Goal: Task Accomplishment & Management: Manage account settings

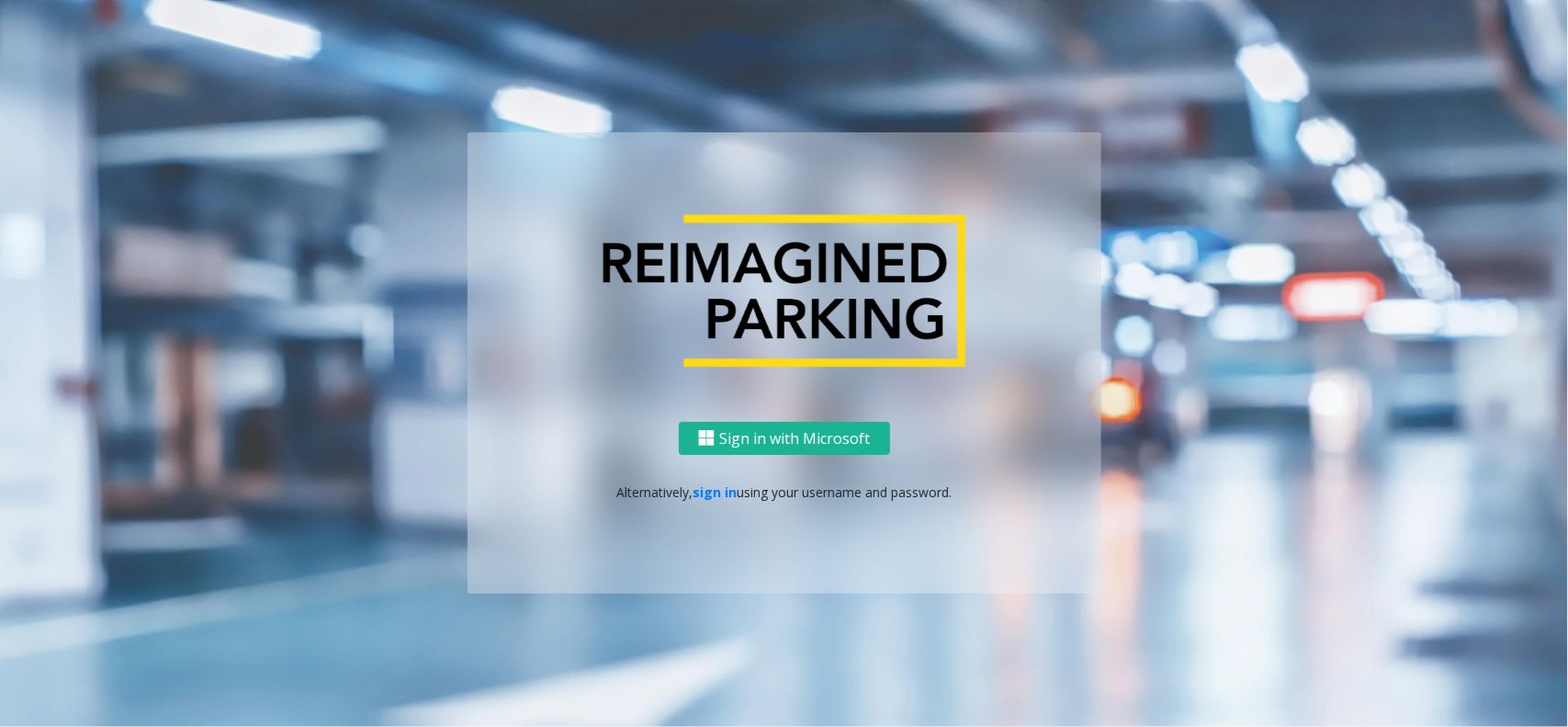
click at [687, 496] on p "Alternatively, sign in using your username and password." at bounding box center [784, 492] width 597 height 19
click at [715, 498] on link "sign in" at bounding box center [714, 493] width 45 height 18
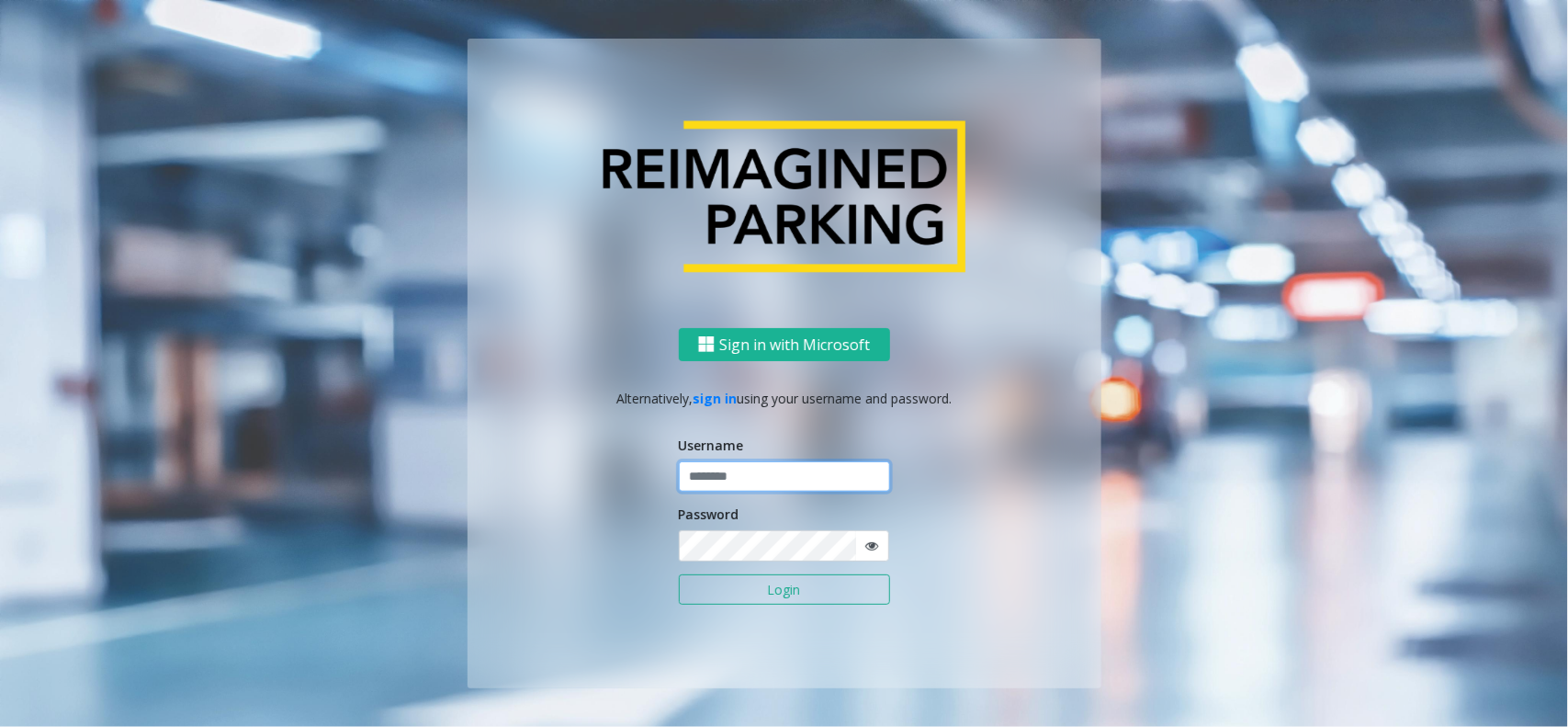
click at [741, 480] on input "text" at bounding box center [784, 477] width 211 height 32
type input "**********"
click at [762, 583] on button "Login" at bounding box center [784, 590] width 211 height 32
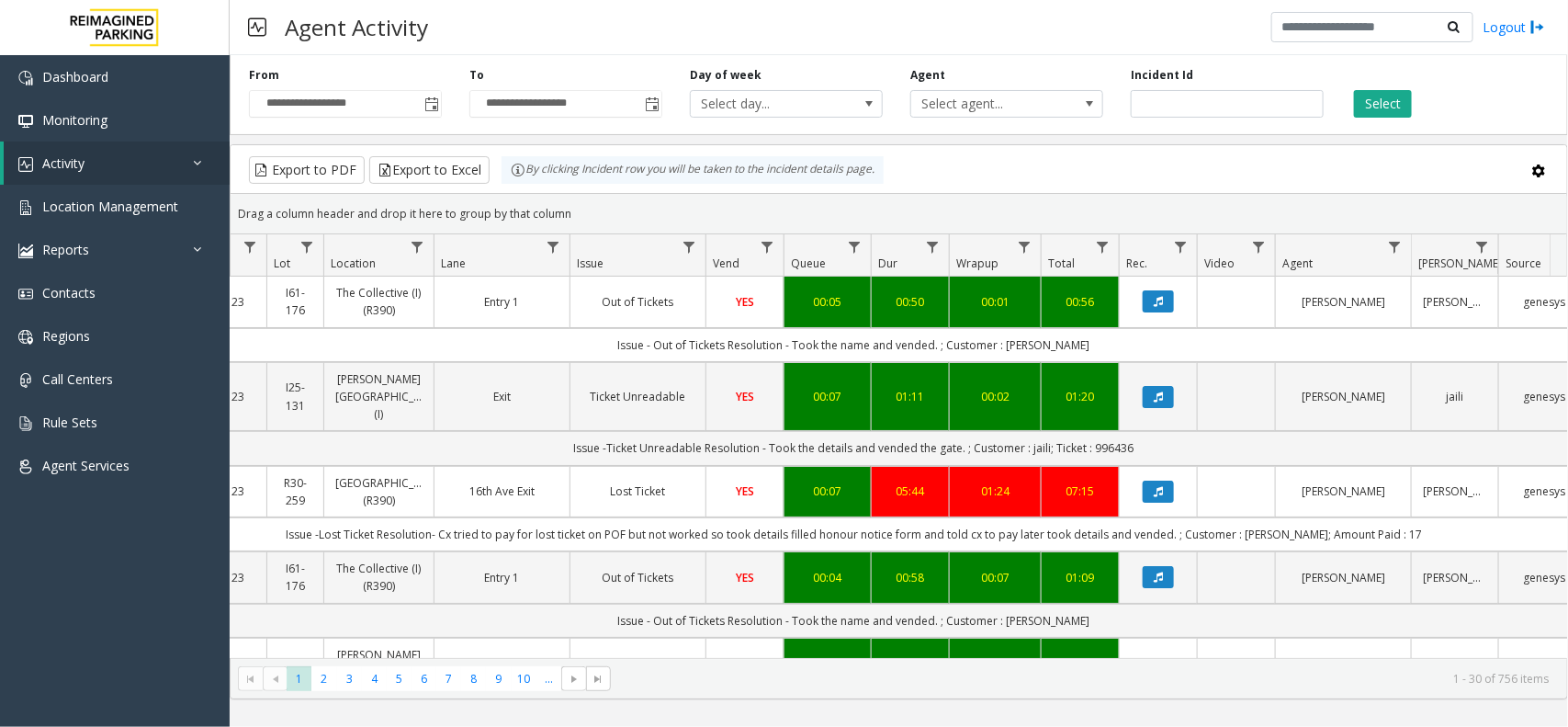
scroll to position [0, 262]
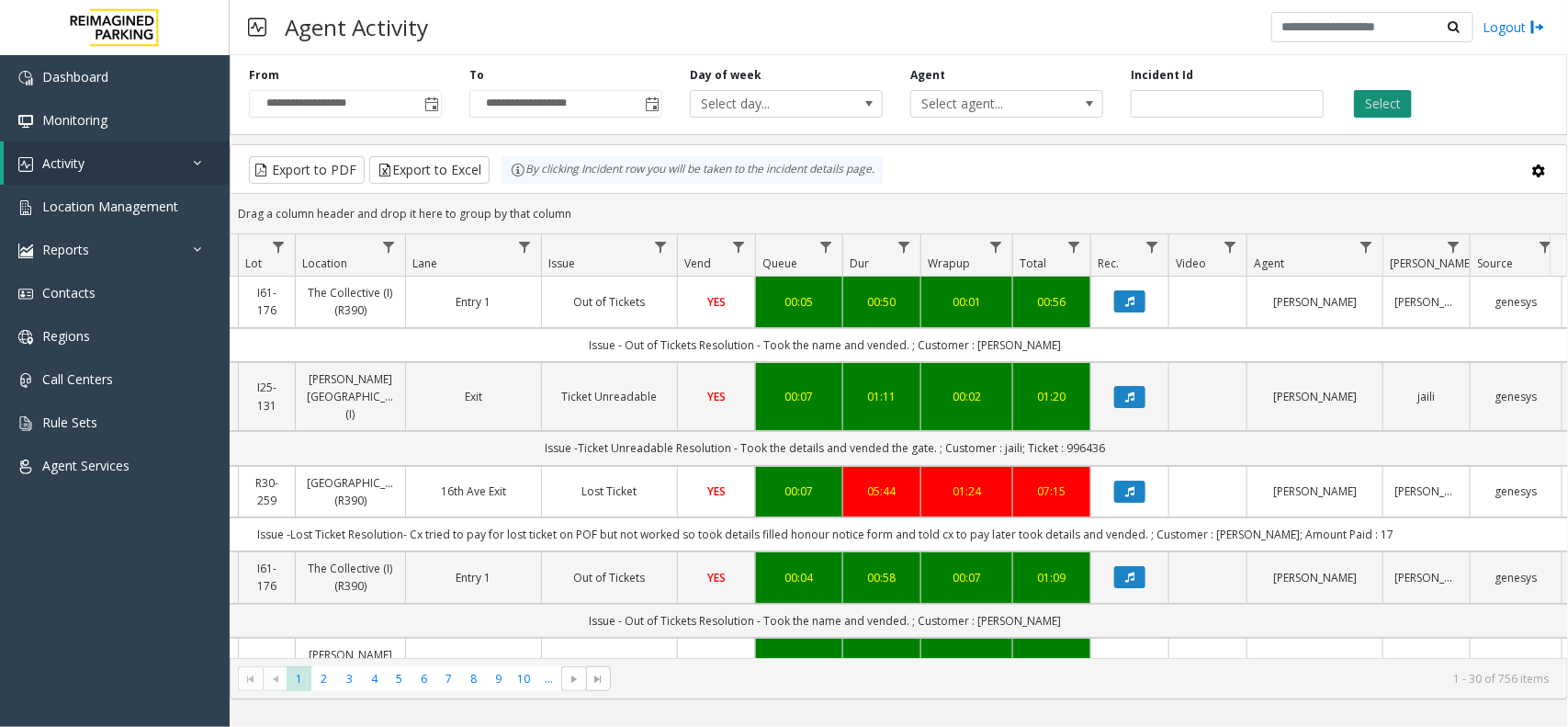
click at [1371, 107] on button "Select" at bounding box center [1382, 104] width 57 height 28
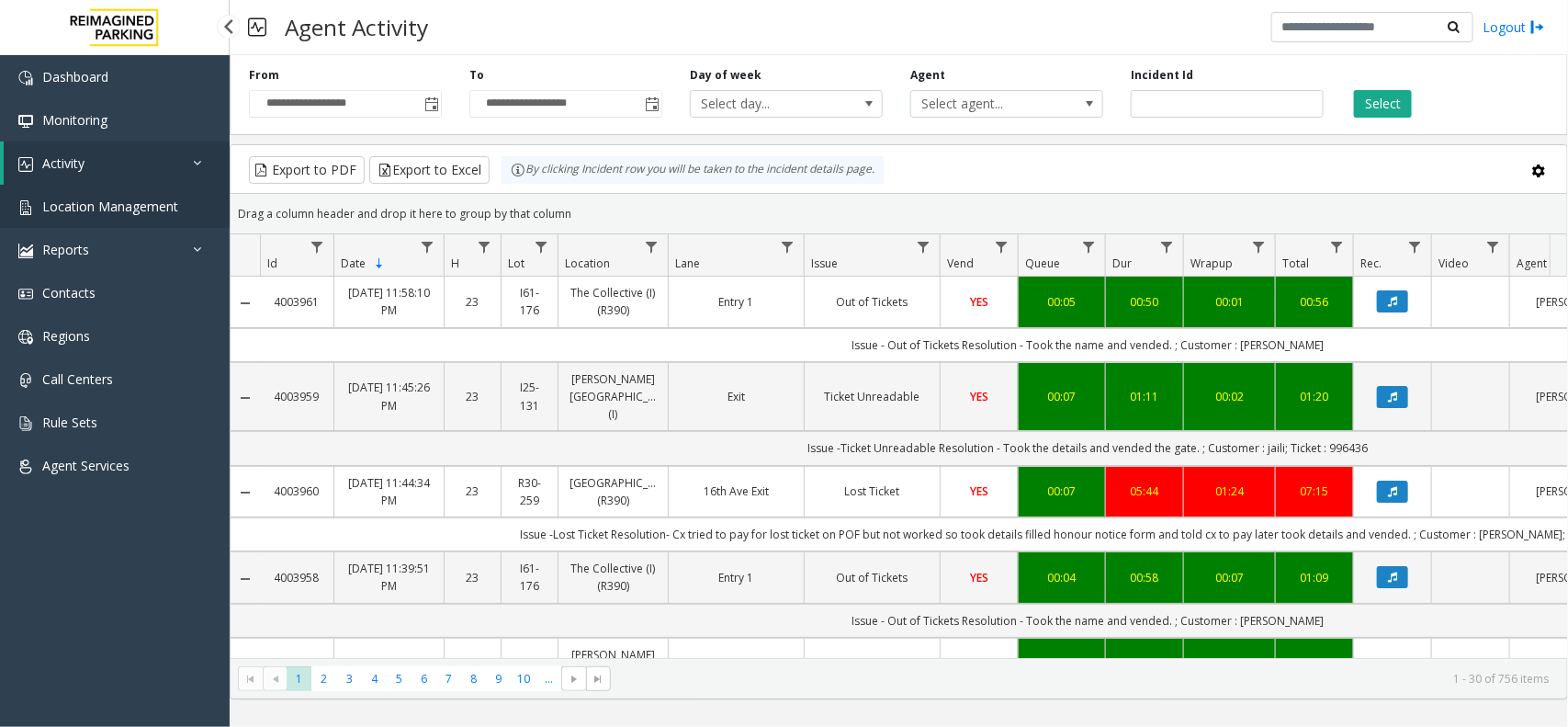
click at [107, 203] on span "Location Management" at bounding box center [110, 206] width 136 height 18
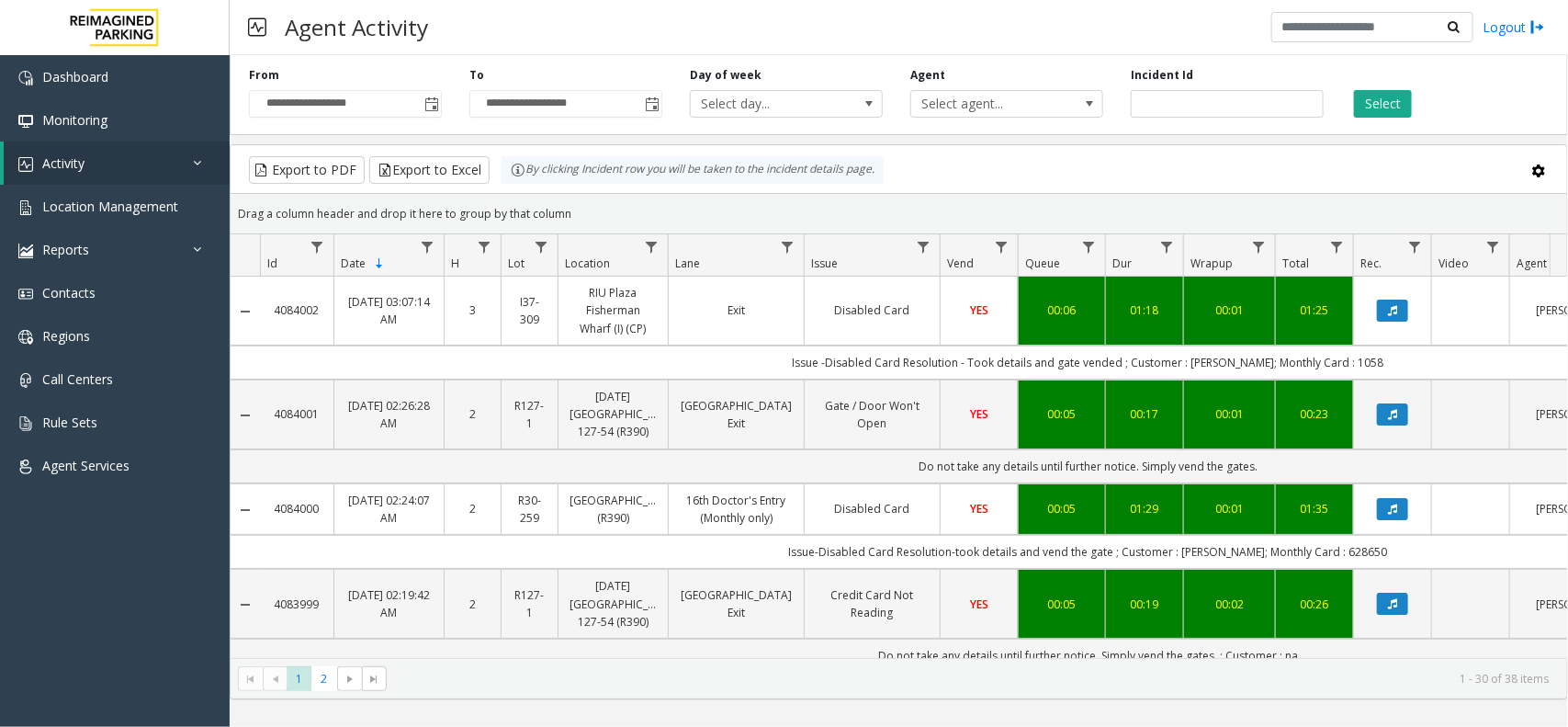
scroll to position [0, 262]
